Goal: Task Accomplishment & Management: Manage account settings

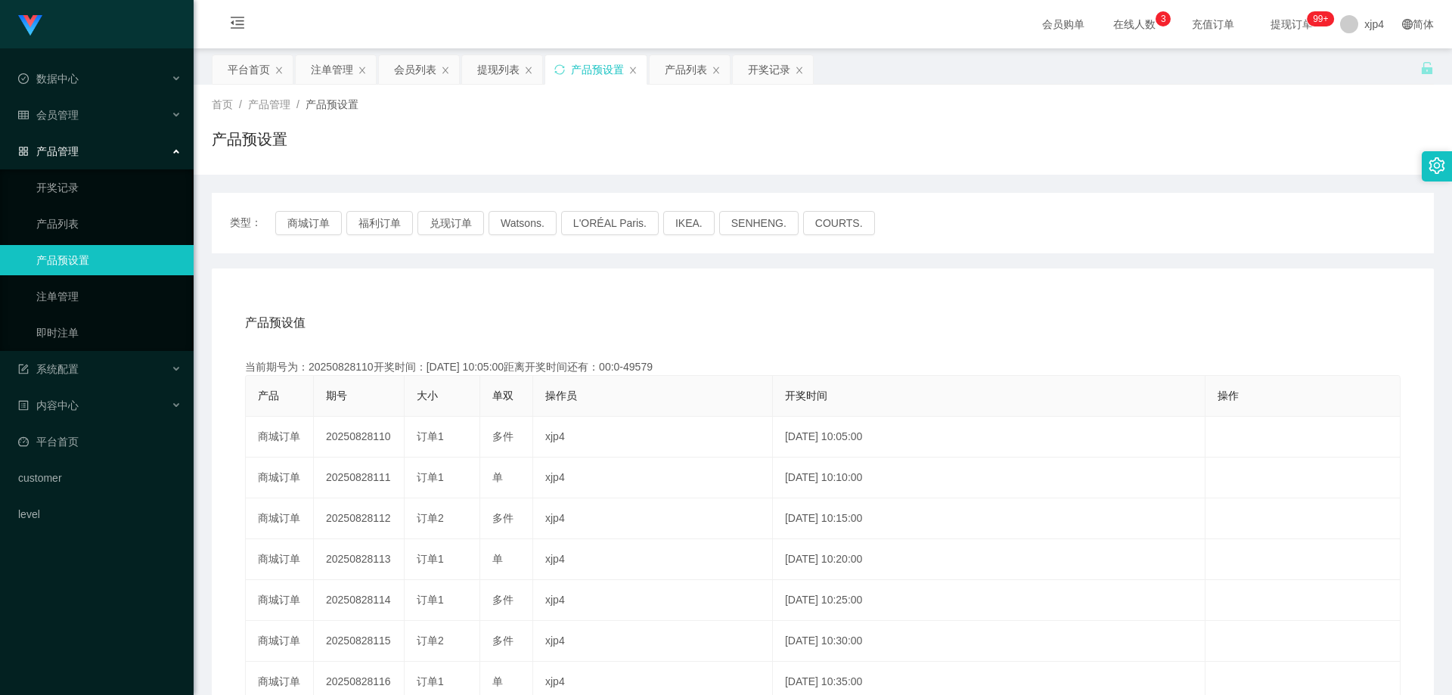
scroll to position [151, 0]
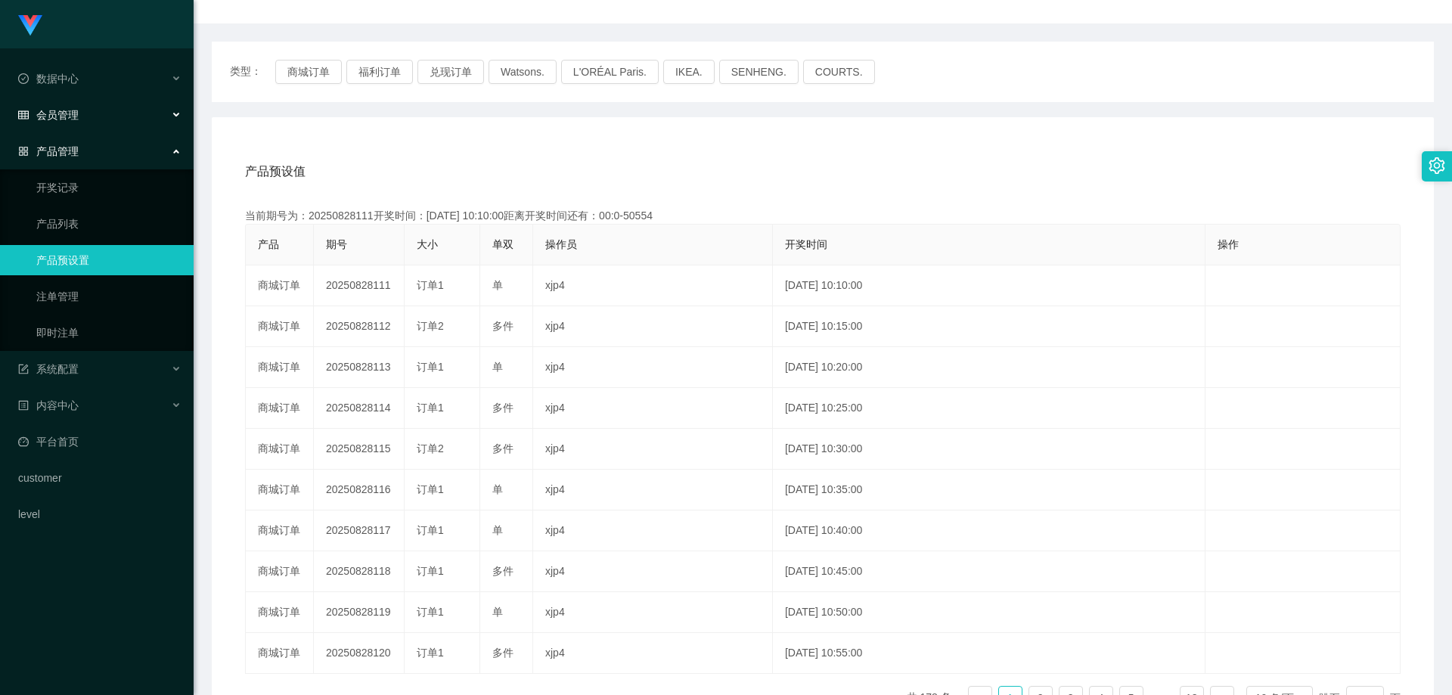
click at [97, 121] on div "会员管理" at bounding box center [97, 115] width 194 height 30
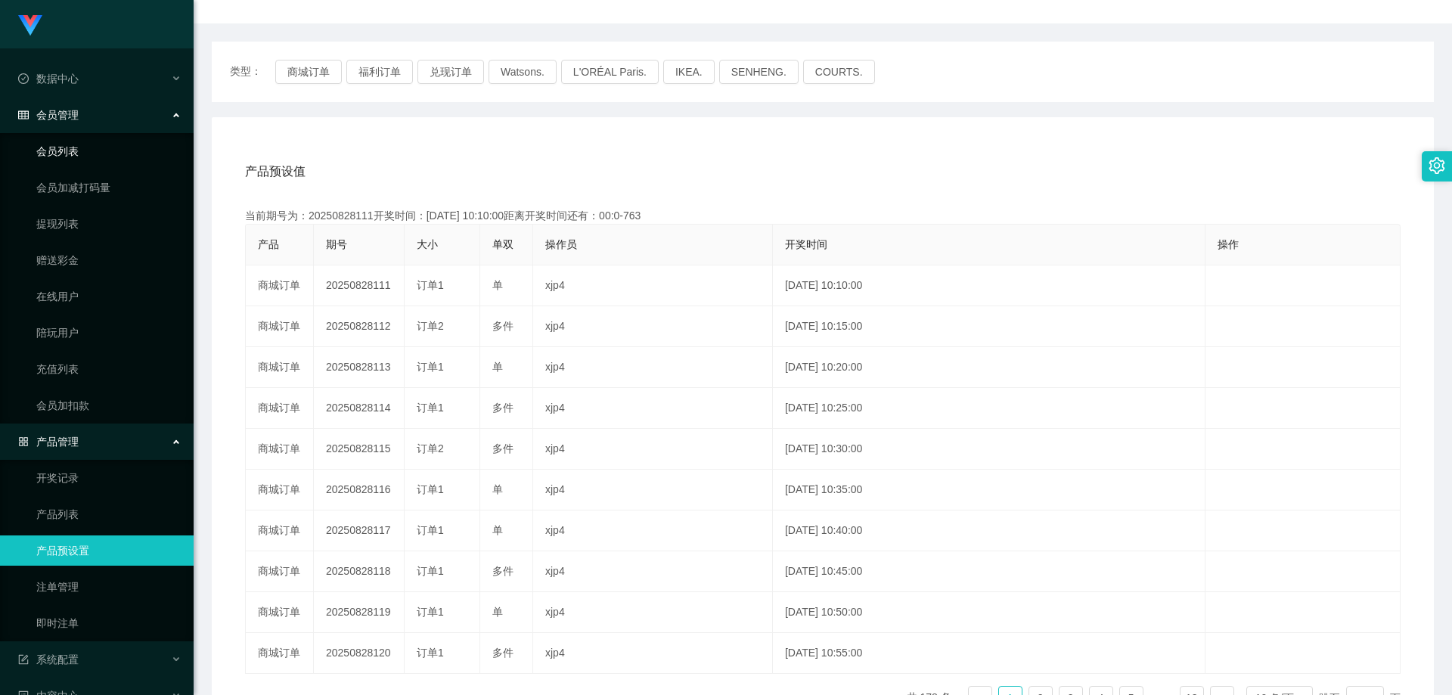
click at [96, 155] on link "会员列表" at bounding box center [108, 151] width 145 height 30
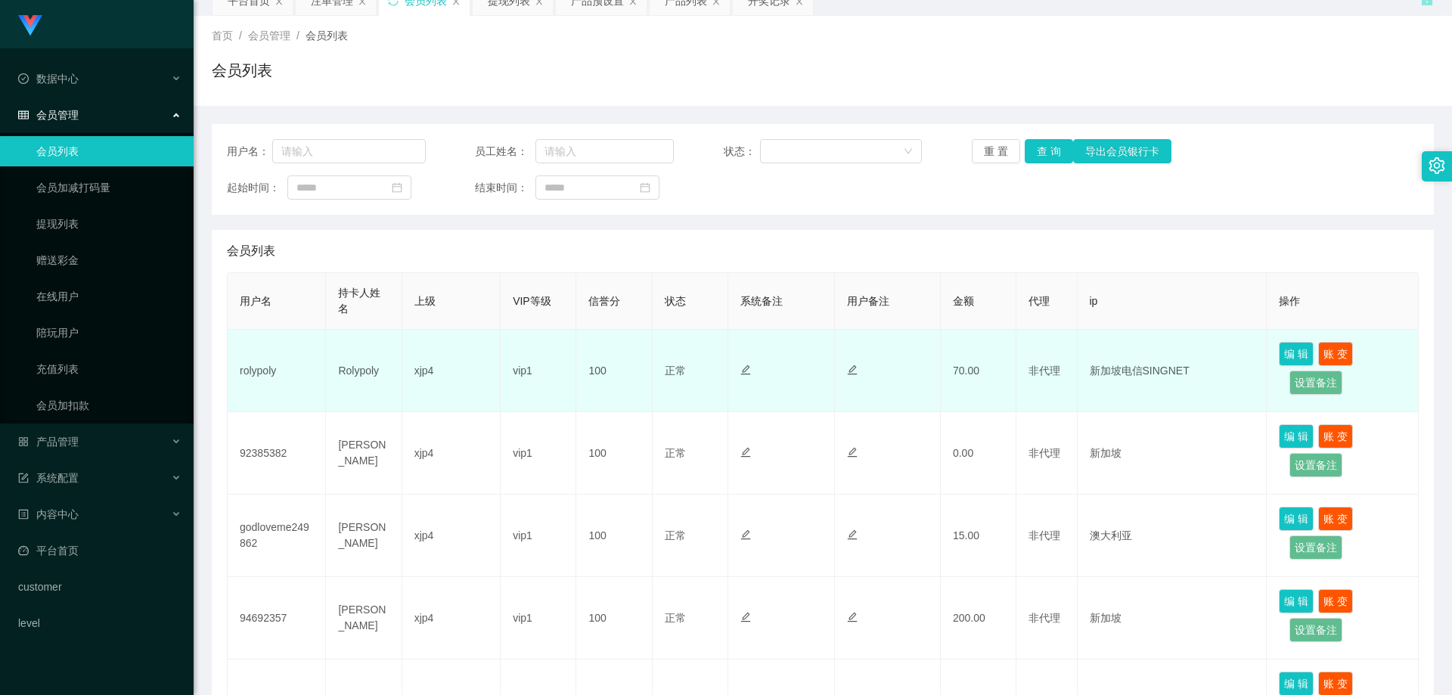
scroll to position [151, 0]
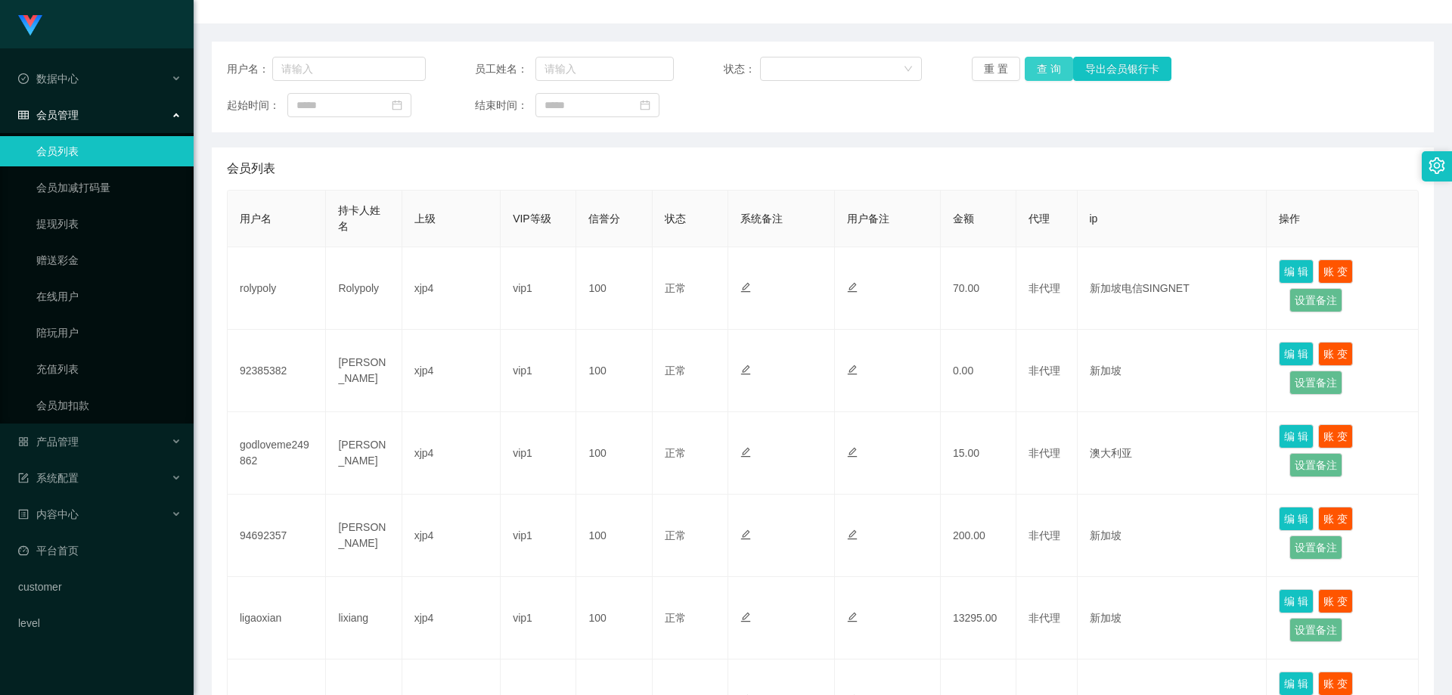
click at [1051, 61] on button "查 询" at bounding box center [1049, 69] width 48 height 24
click at [1051, 61] on div "重 置 查 询 导出会员银行卡" at bounding box center [1071, 69] width 199 height 24
click at [1051, 61] on button "查 询" at bounding box center [1049, 69] width 48 height 24
click at [1051, 61] on div "重 置 查 询 导出会员银行卡" at bounding box center [1071, 69] width 199 height 24
click at [1051, 61] on button "查 询" at bounding box center [1057, 69] width 65 height 24
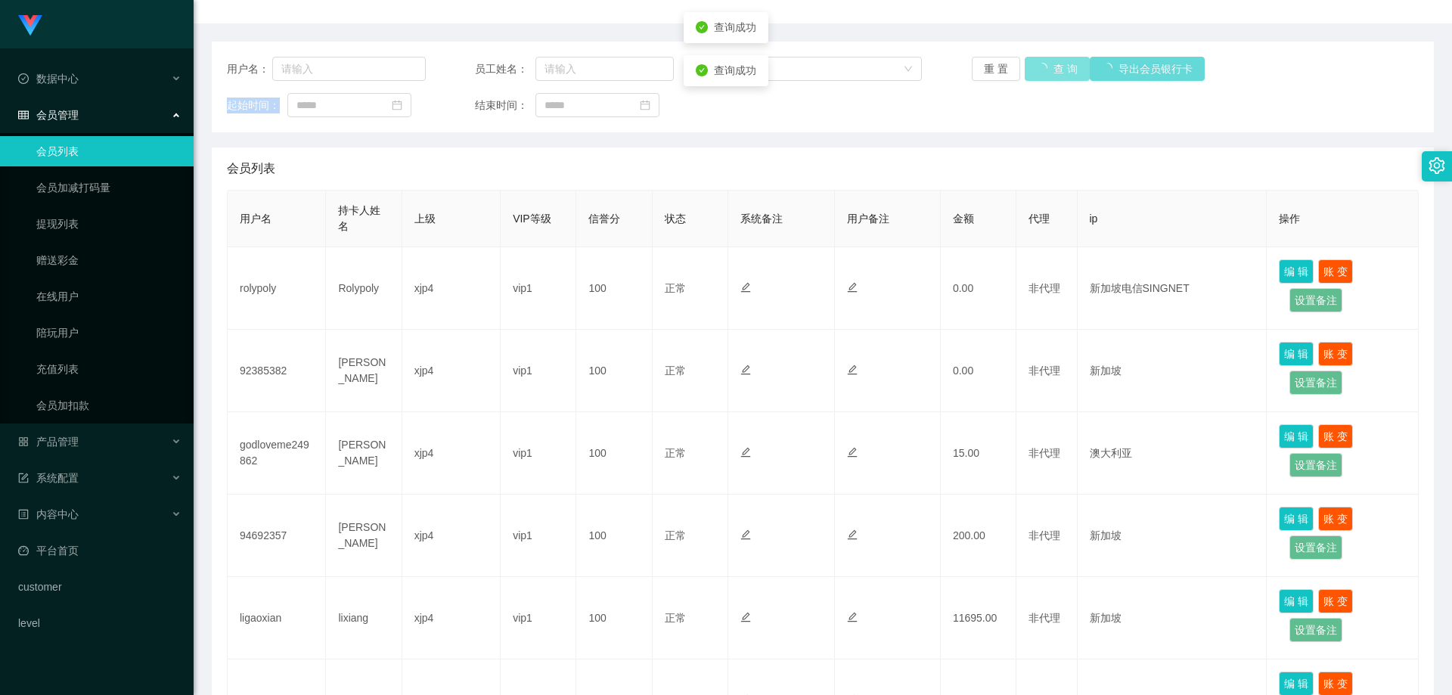
click at [1051, 61] on div "重 置 查 询 导出会员银行卡" at bounding box center [1071, 69] width 199 height 24
click at [1051, 61] on button "查 询" at bounding box center [1049, 69] width 48 height 24
click at [1051, 61] on div "重 置 查 询 导出会员银行卡" at bounding box center [1071, 69] width 199 height 24
click at [1051, 61] on button "查 询" at bounding box center [1057, 69] width 65 height 24
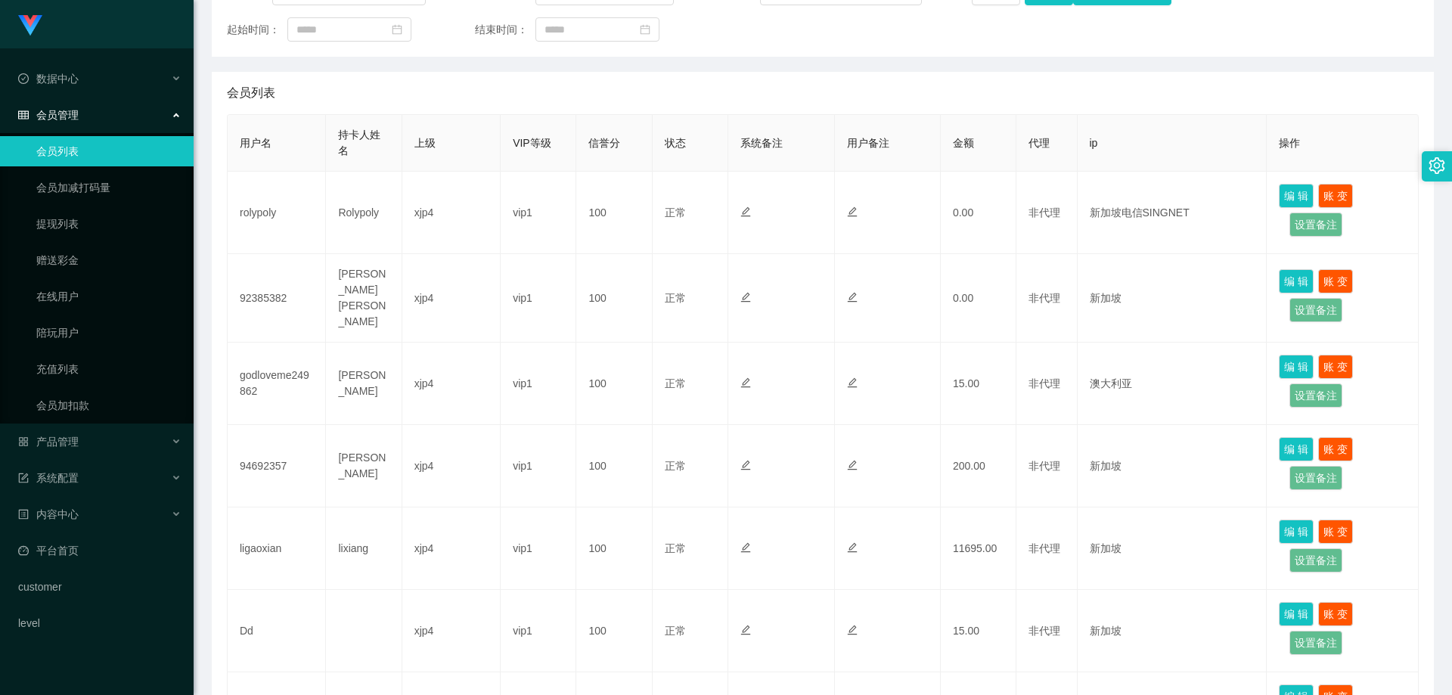
scroll to position [378, 0]
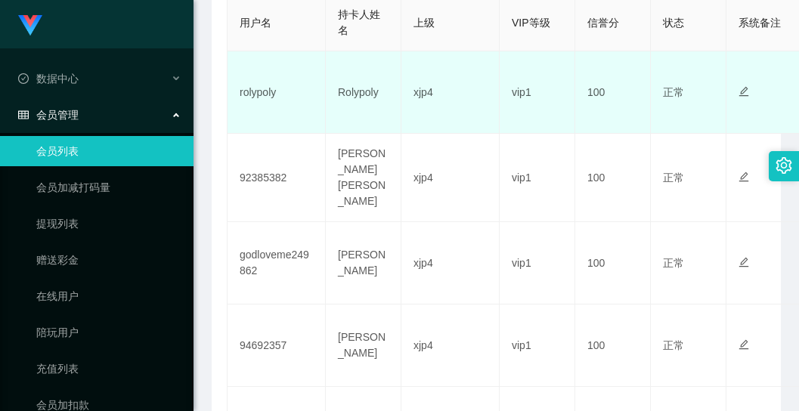
click at [309, 80] on td "rolypoly" at bounding box center [277, 92] width 98 height 82
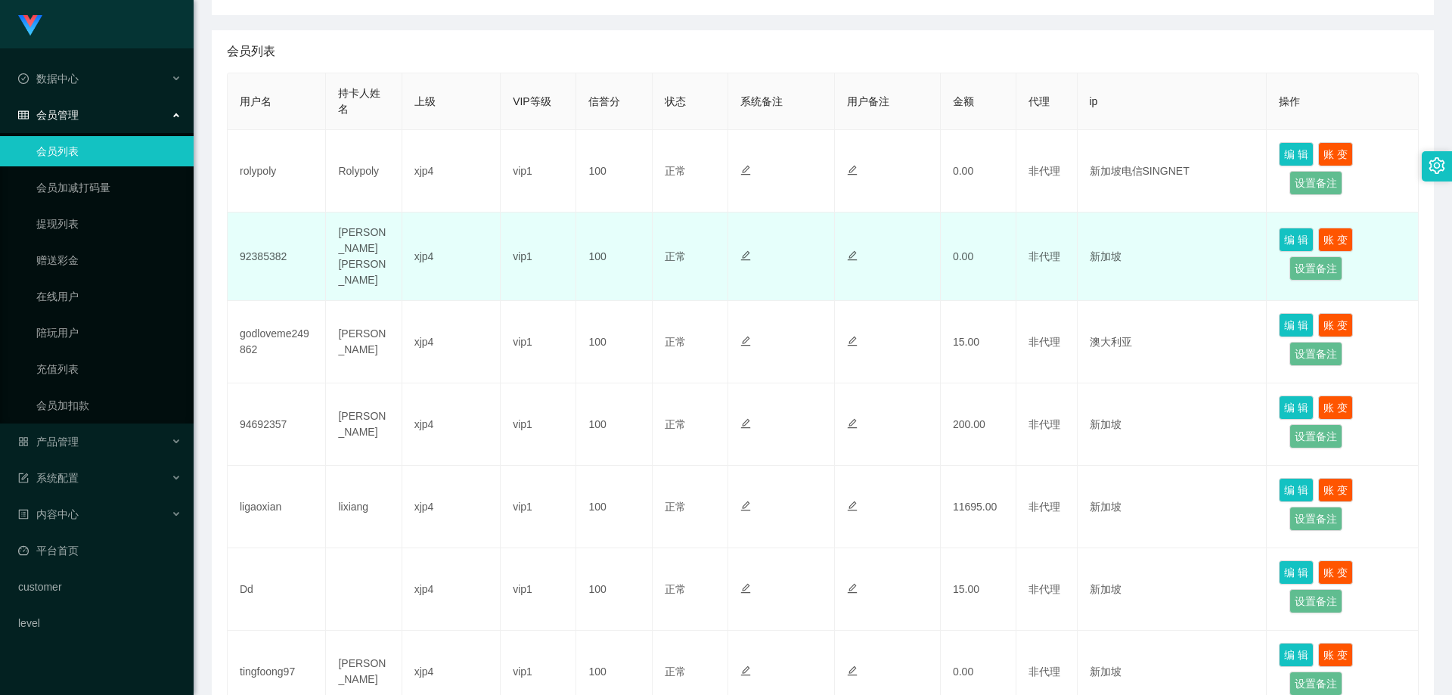
scroll to position [344, 0]
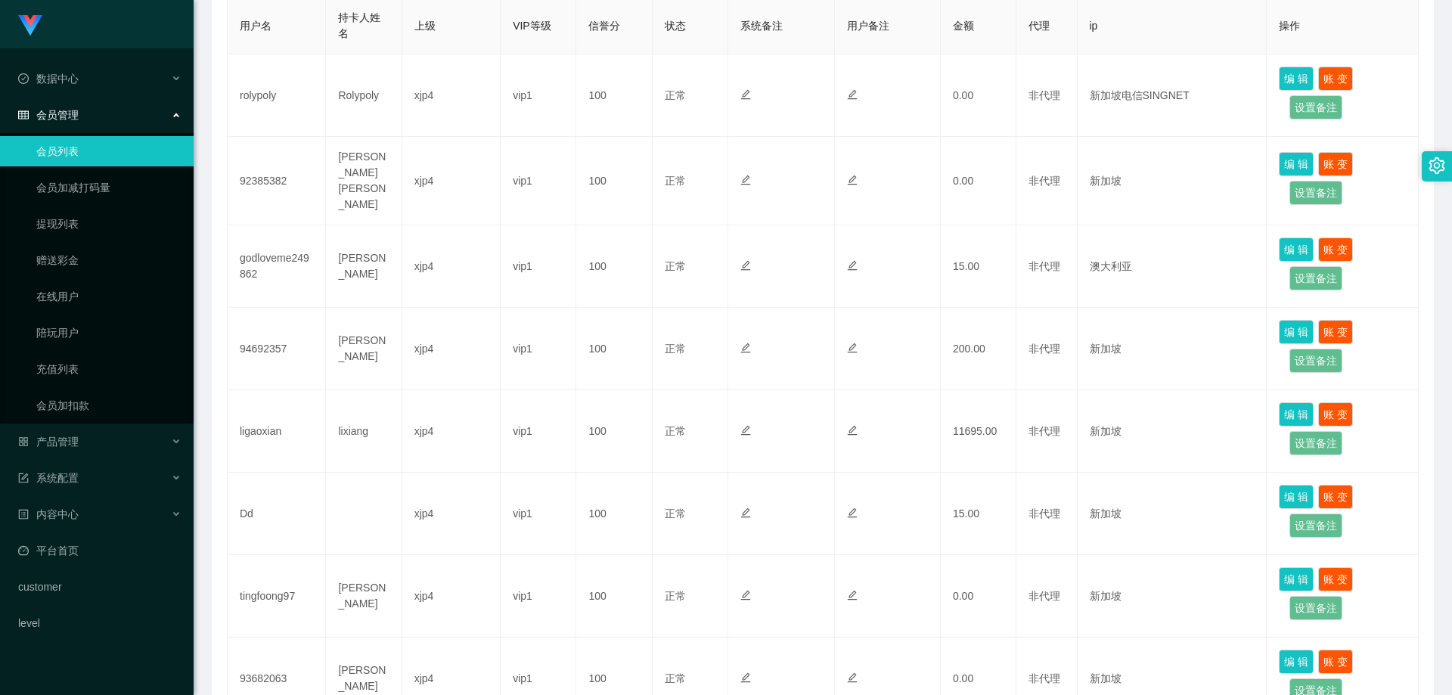
click at [98, 151] on link "会员列表" at bounding box center [108, 151] width 145 height 30
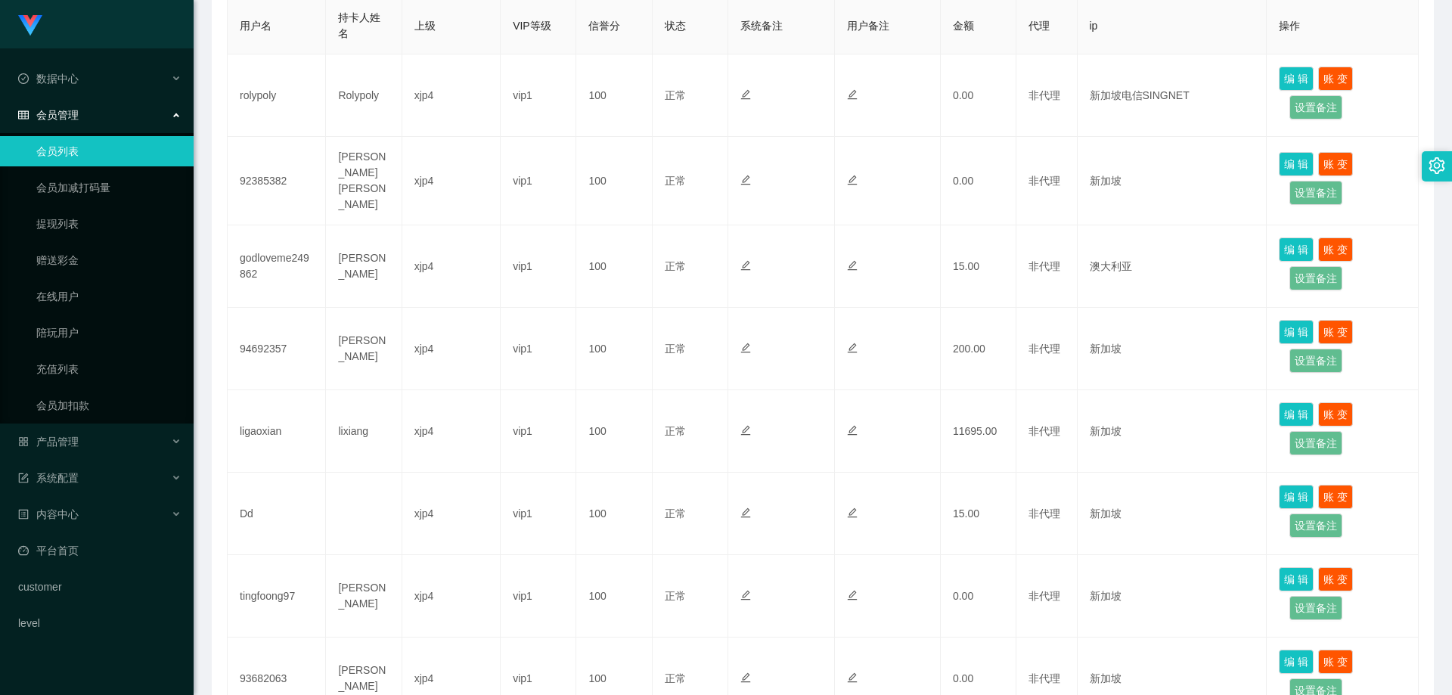
scroll to position [647, 0]
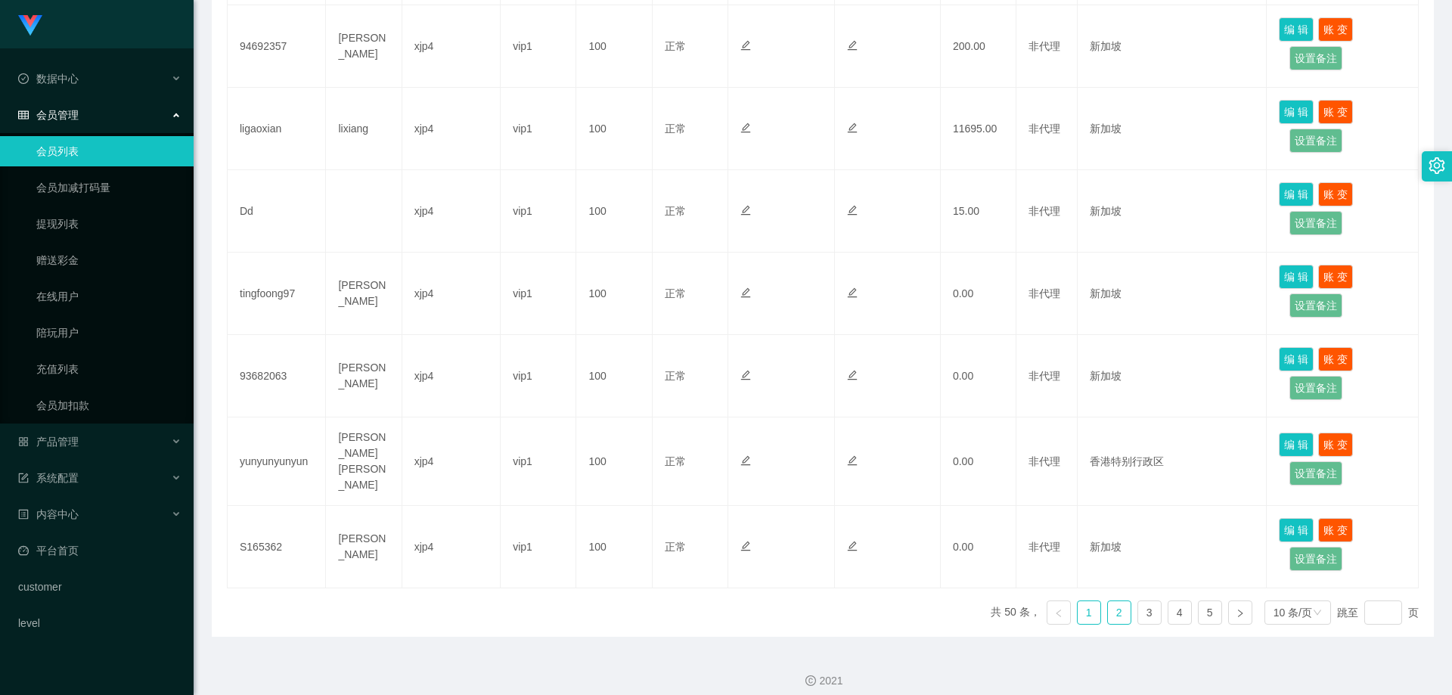
click at [1113, 601] on link "2" at bounding box center [1119, 612] width 23 height 23
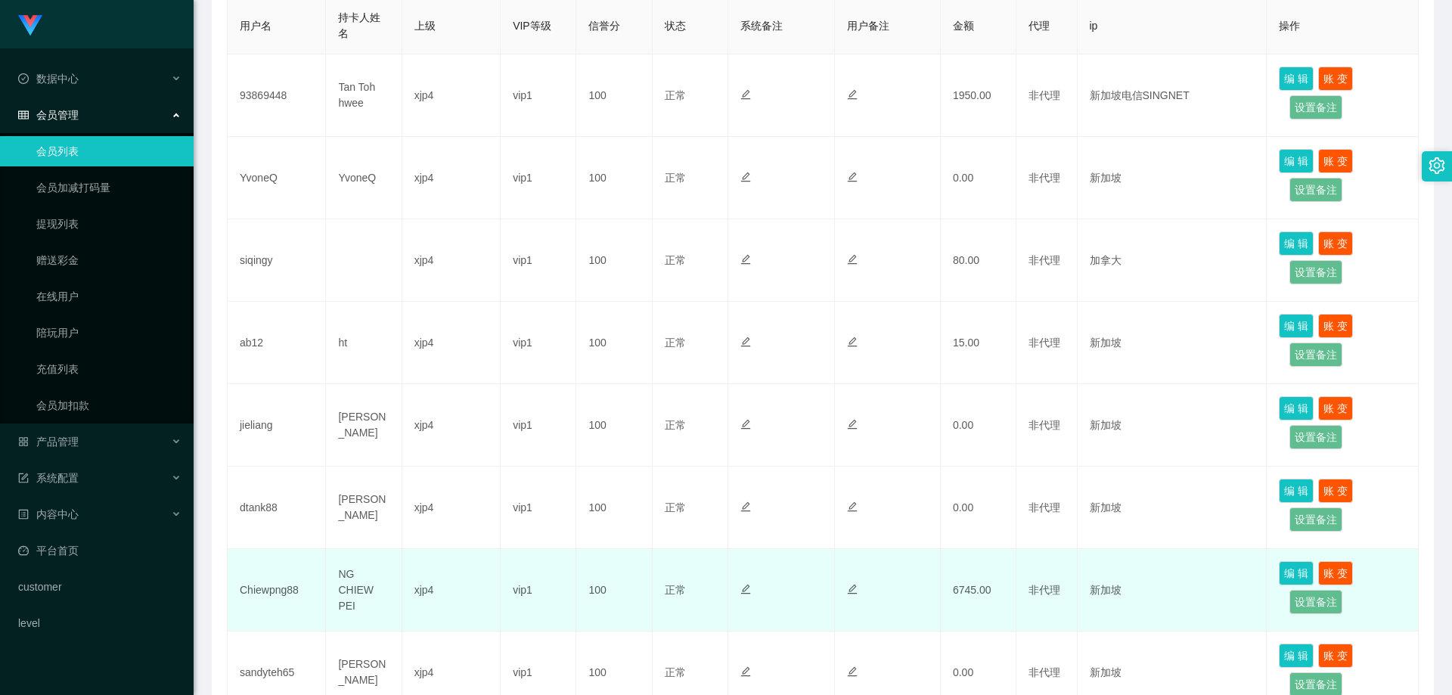
scroll to position [420, 0]
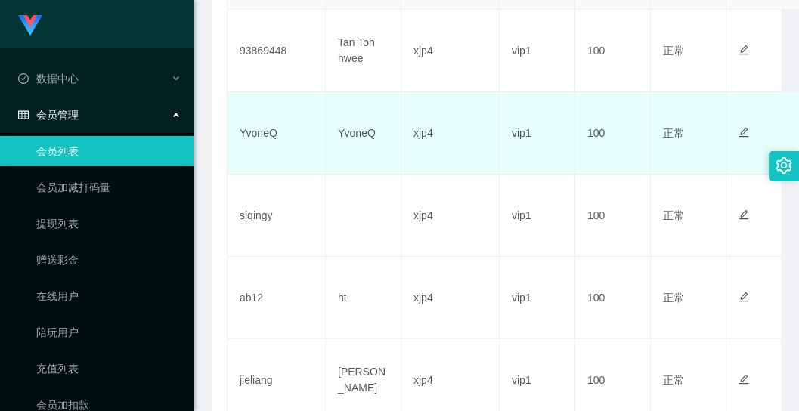
click at [293, 101] on td "YvoneQ" at bounding box center [277, 133] width 98 height 82
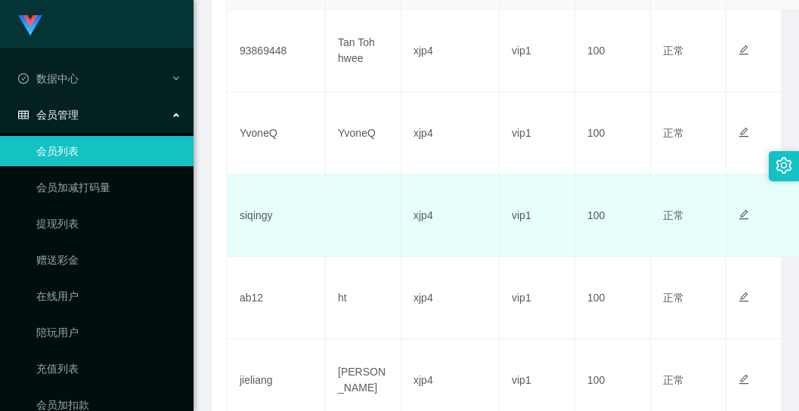
click at [517, 213] on td "vip1" at bounding box center [538, 216] width 76 height 82
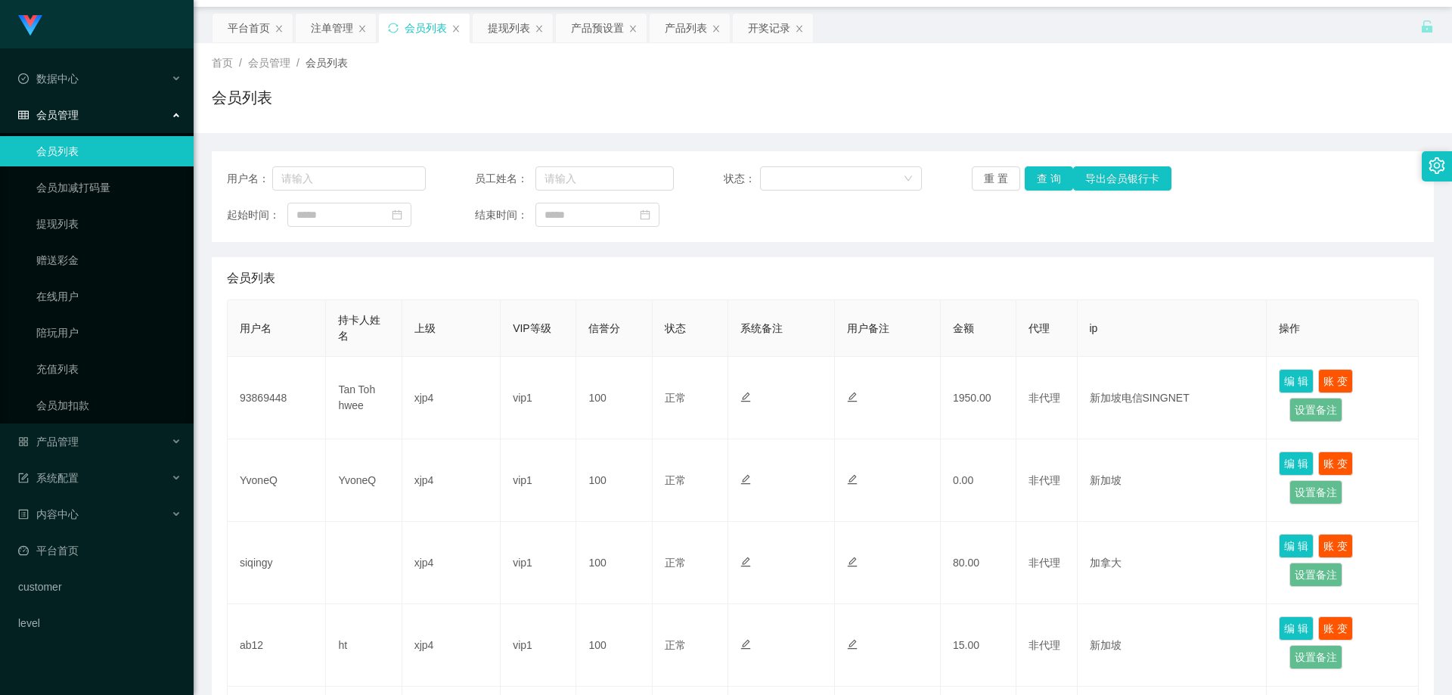
scroll to position [0, 0]
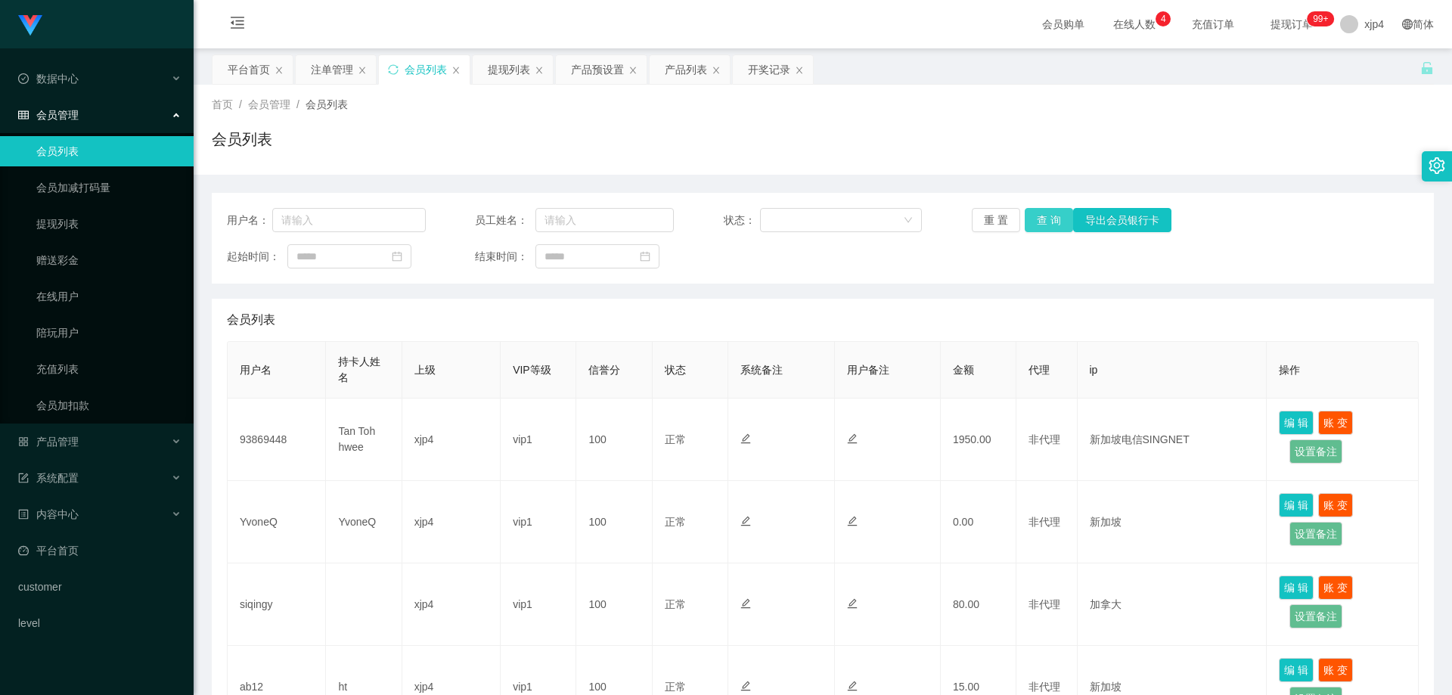
click at [1054, 215] on button "查 询" at bounding box center [1049, 220] width 48 height 24
click at [1054, 215] on div "重 置 查 询 导出会员银行卡" at bounding box center [1071, 220] width 199 height 24
click at [1054, 215] on button "查 询" at bounding box center [1049, 220] width 48 height 24
click at [1054, 215] on div "重 置 查 询 导出会员银行卡" at bounding box center [1071, 220] width 199 height 24
click at [1054, 215] on button "查 询" at bounding box center [1049, 220] width 48 height 24
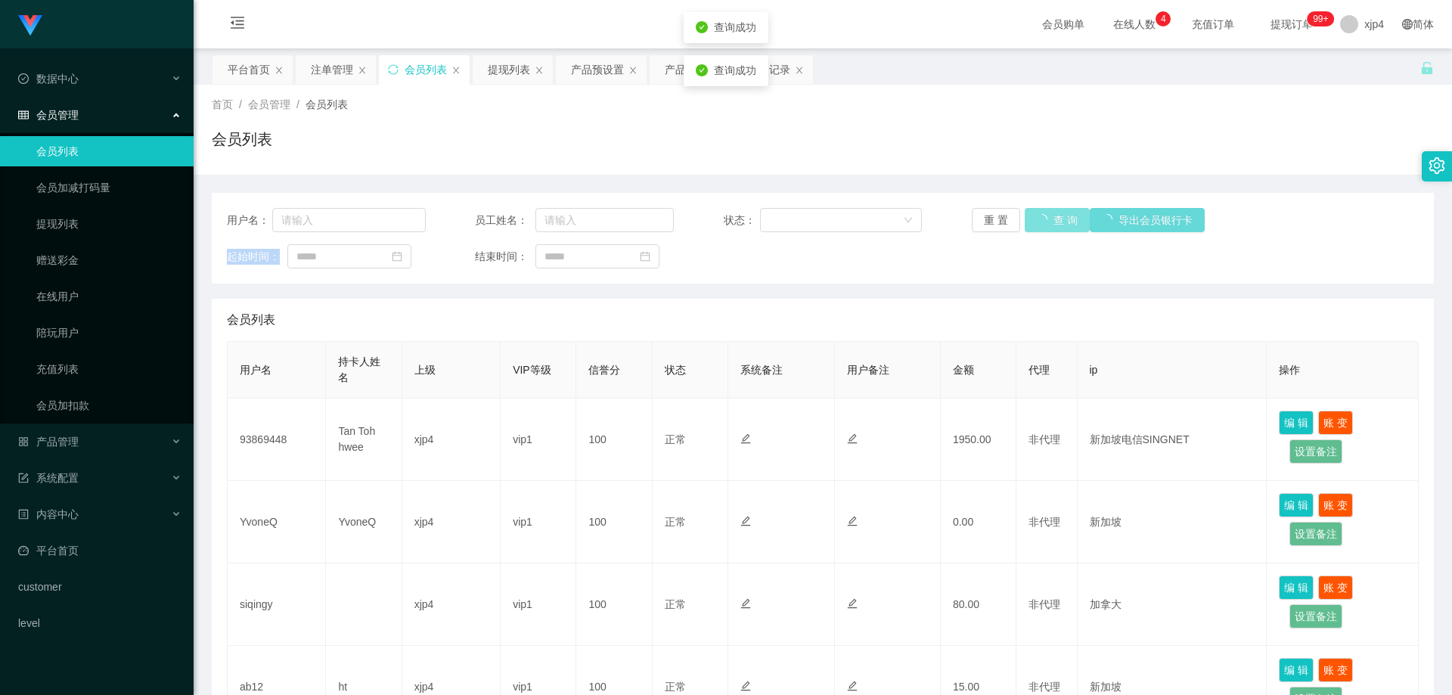
click at [1054, 215] on div "重 置 查 询 导出会员银行卡" at bounding box center [1071, 220] width 199 height 24
click at [1054, 215] on button "查 询" at bounding box center [1049, 220] width 48 height 24
click at [1054, 215] on div "重 置 查 询 导出会员银行卡" at bounding box center [1071, 220] width 199 height 24
